Goal: Find specific page/section: Find specific page/section

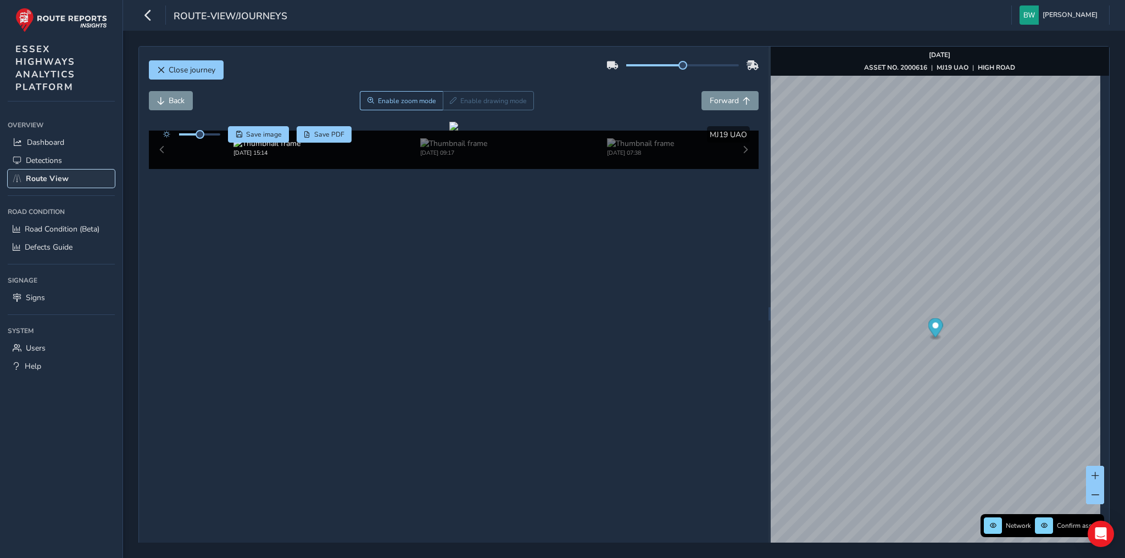
drag, startPoint x: 0, startPoint y: 0, endPoint x: 59, endPoint y: 176, distance: 186.0
click at [59, 176] on span "Route View" at bounding box center [47, 179] width 43 height 10
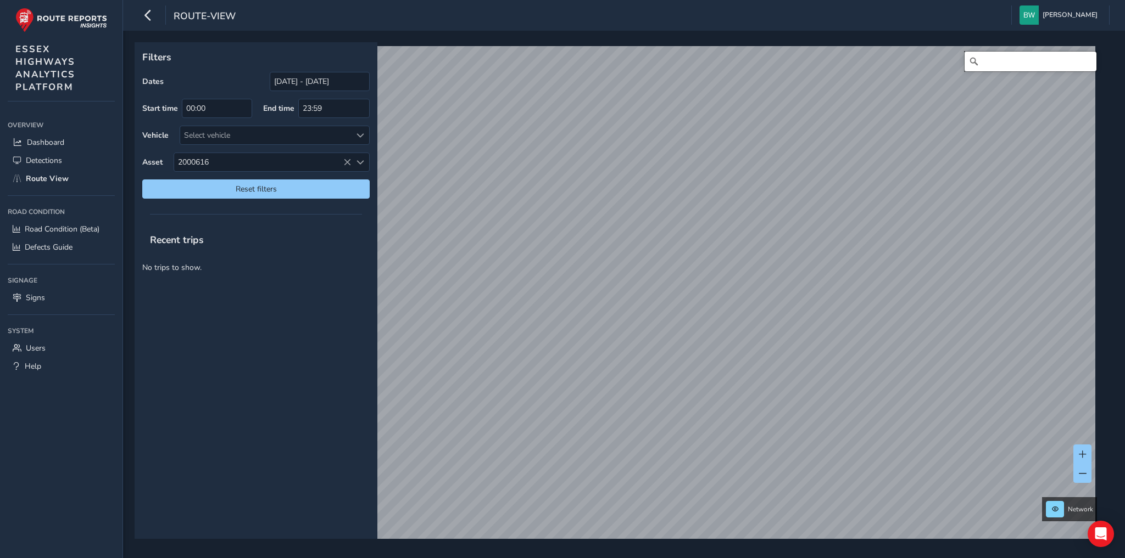
click at [1002, 66] on input "Search" at bounding box center [1030, 62] width 132 height 20
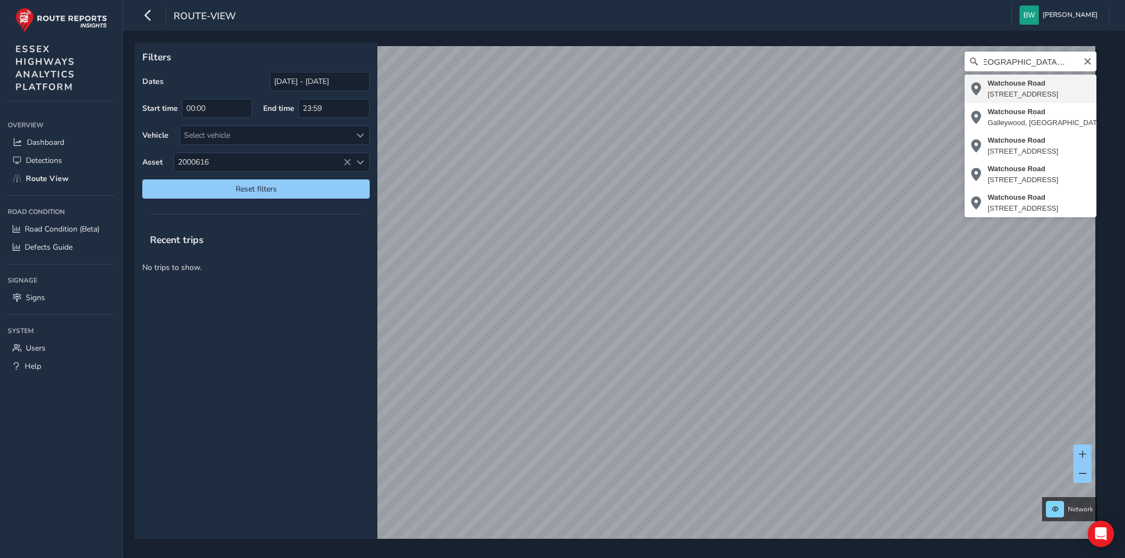
type input "[STREET_ADDRESS]"
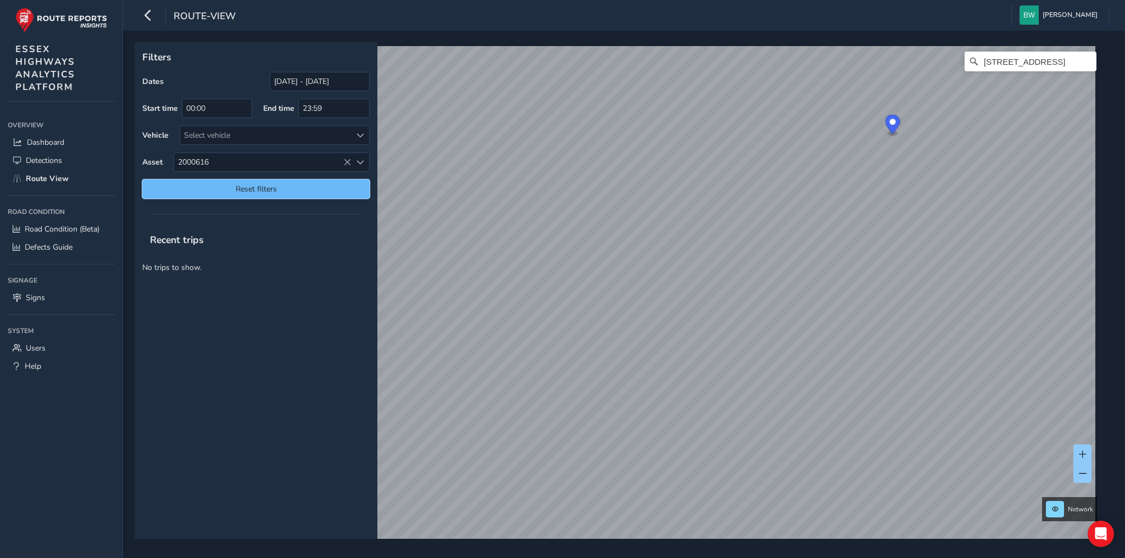
click at [283, 185] on span "Reset filters" at bounding box center [255, 189] width 211 height 10
type input "[DATE] - [DATE]"
